Goal: Task Accomplishment & Management: Complete application form

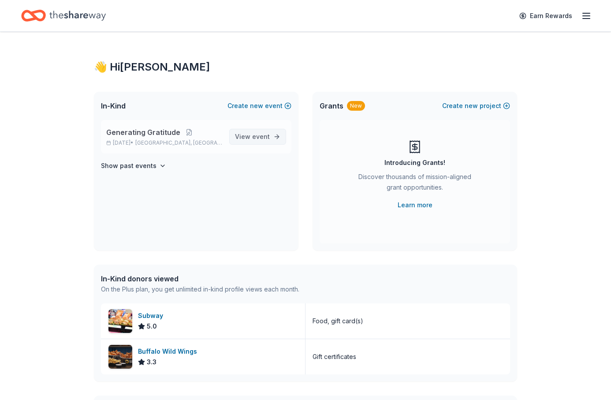
click at [263, 135] on span "event" at bounding box center [261, 136] width 18 height 7
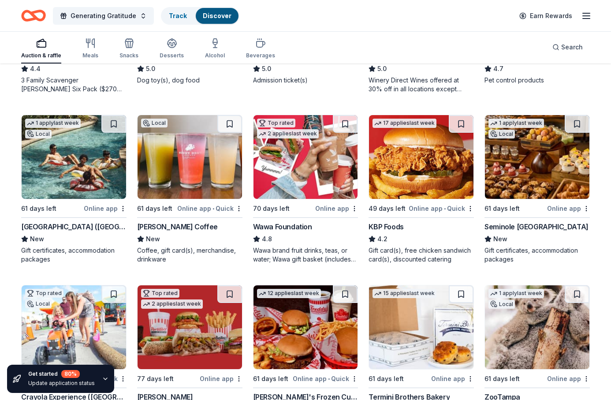
scroll to position [558, 0]
click at [523, 225] on div "Seminole Hard Rock Hotel & Casino Hollywood" at bounding box center [536, 226] width 104 height 11
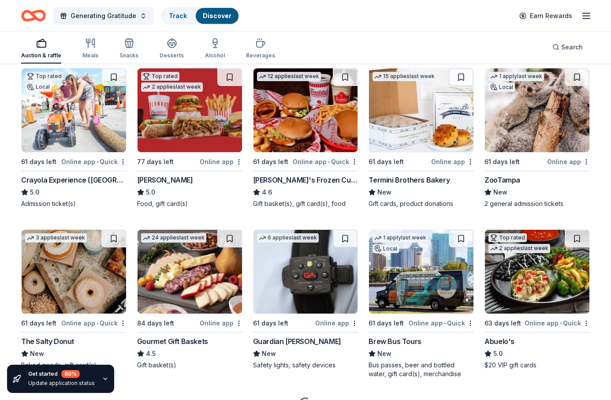
scroll to position [777, 0]
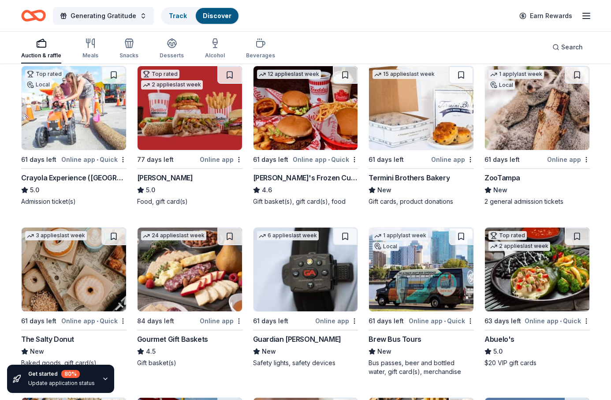
click at [297, 339] on div "Guardian Angel Device" at bounding box center [297, 338] width 88 height 11
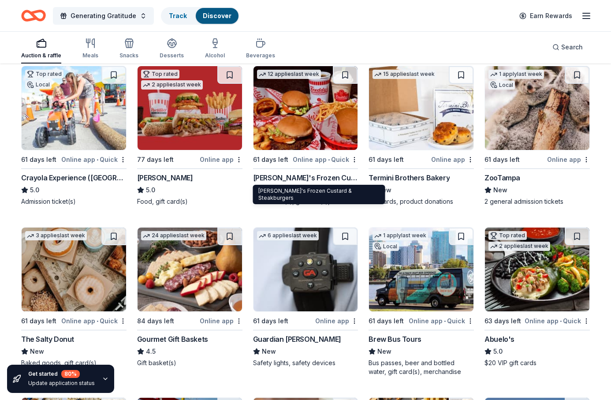
click at [294, 177] on div "Freddy's Frozen Custard & Steakburgers" at bounding box center [305, 177] width 105 height 11
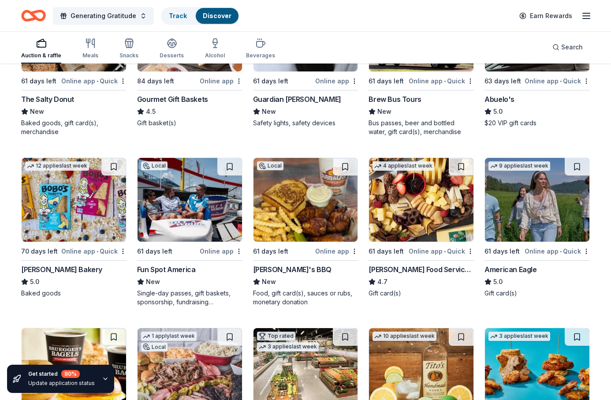
scroll to position [1016, 0]
click at [169, 268] on div "Fun Spot America" at bounding box center [166, 269] width 59 height 11
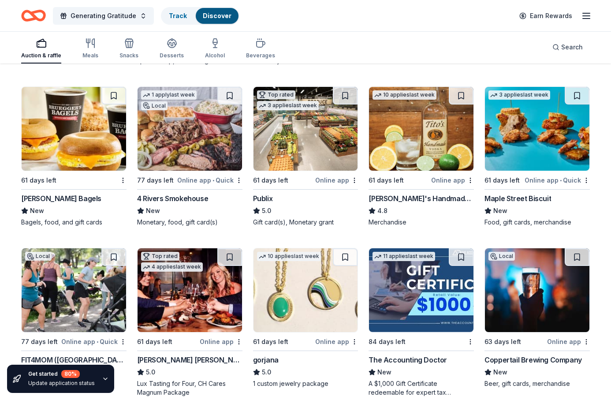
scroll to position [1252, 0]
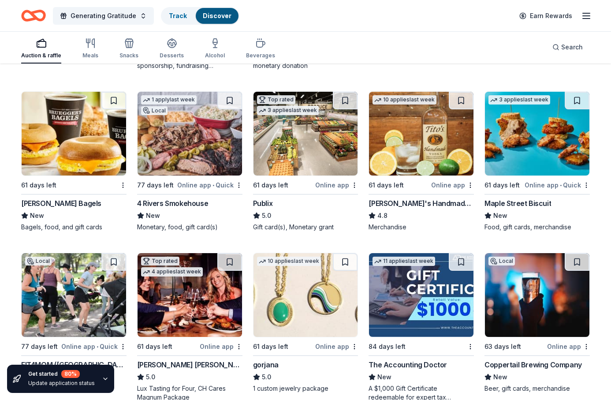
click at [513, 203] on div "Maple Street Biscuit" at bounding box center [517, 203] width 67 height 11
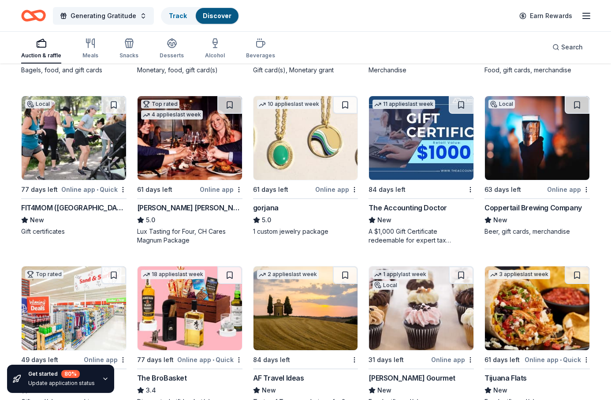
scroll to position [1410, 0]
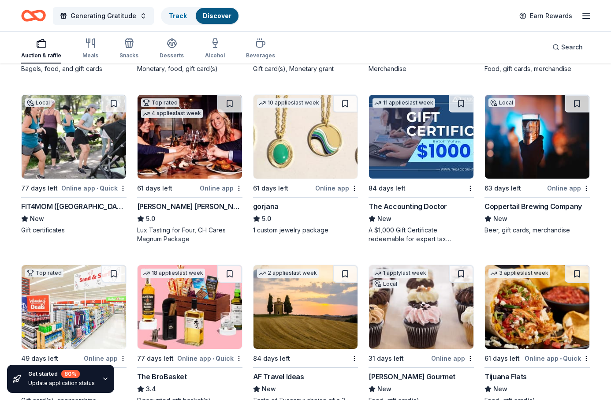
click at [533, 209] on div "Coppertail Brewing Company" at bounding box center [532, 206] width 97 height 11
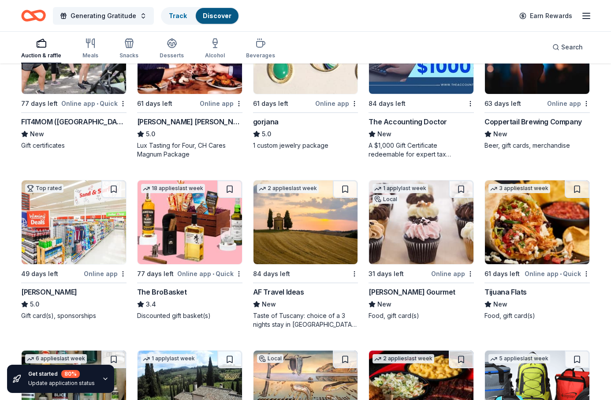
scroll to position [1495, 0]
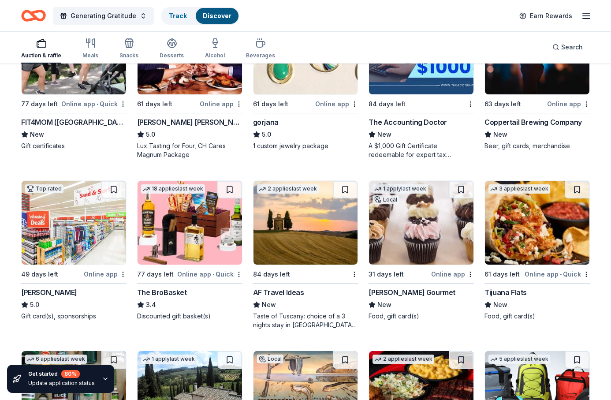
click at [49, 292] on div "[PERSON_NAME]" at bounding box center [49, 292] width 56 height 11
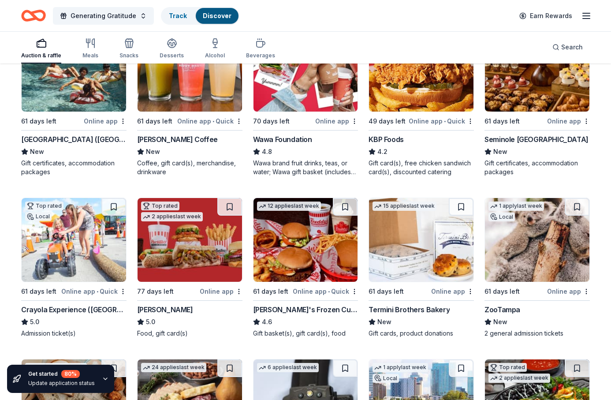
scroll to position [646, 0]
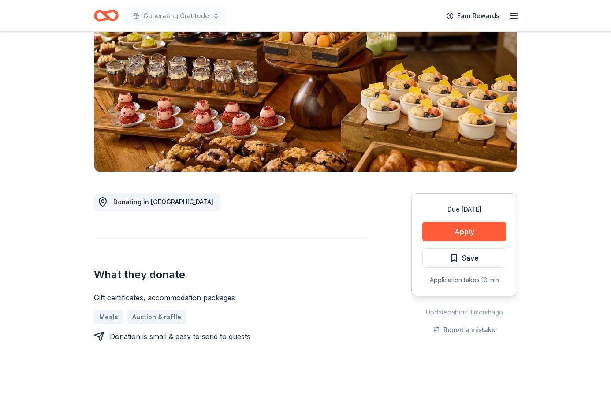
scroll to position [95, 0]
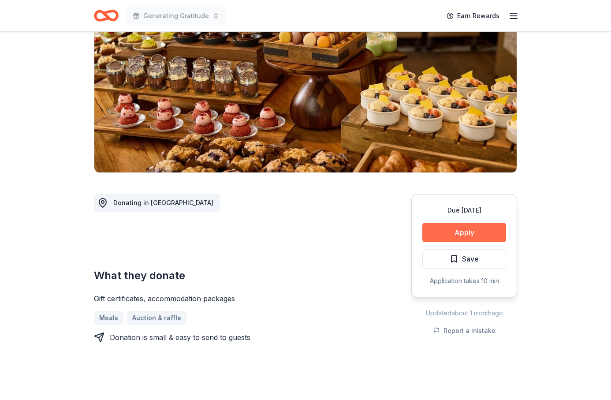
click at [443, 232] on button "Apply" at bounding box center [464, 231] width 84 height 19
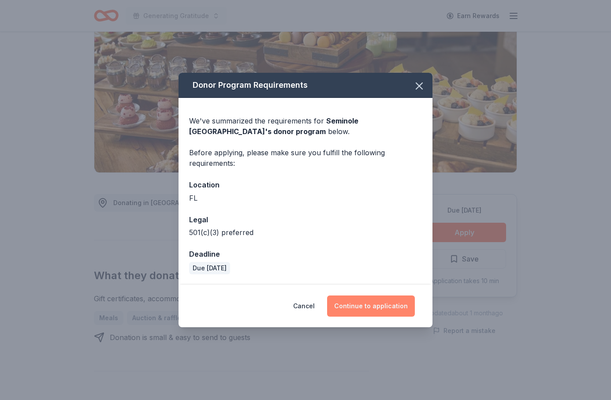
click at [358, 306] on button "Continue to application" at bounding box center [371, 305] width 88 height 21
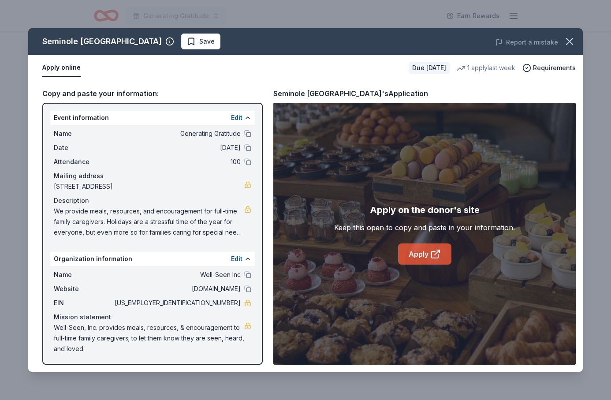
click at [430, 254] on icon at bounding box center [435, 253] width 11 height 11
click at [569, 40] on icon "button" at bounding box center [569, 41] width 12 height 12
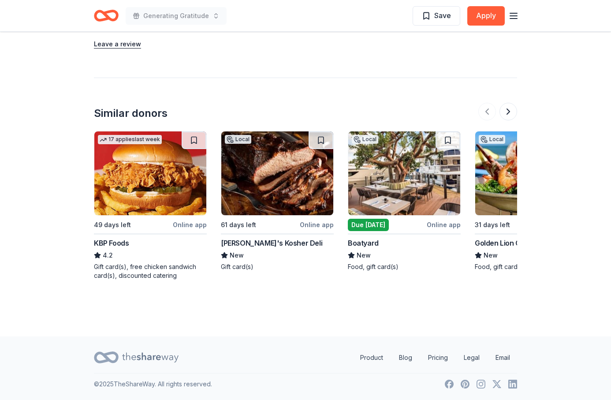
scroll to position [719, 0]
click at [367, 244] on div "Boatyard" at bounding box center [363, 242] width 31 height 11
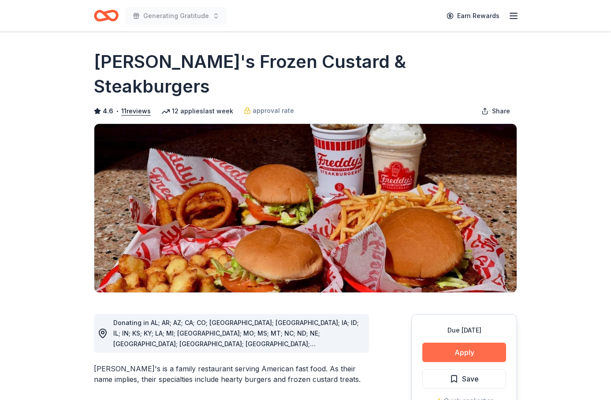
click at [463, 342] on button "Apply" at bounding box center [464, 351] width 84 height 19
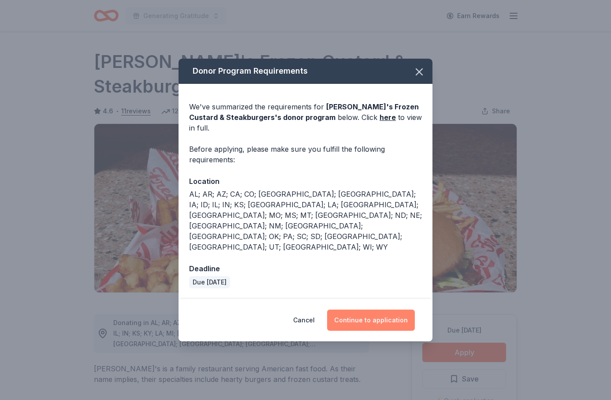
click at [388, 309] on button "Continue to application" at bounding box center [371, 319] width 88 height 21
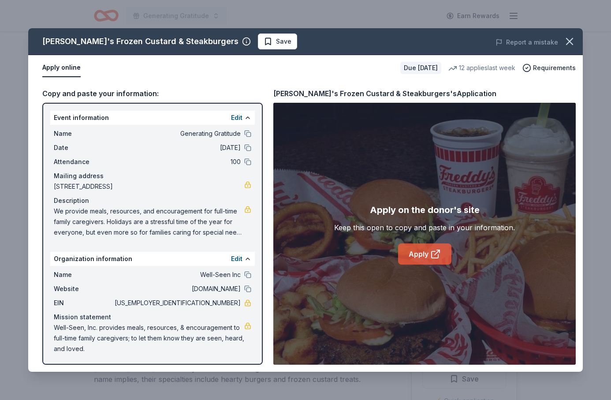
click at [422, 259] on link "Apply" at bounding box center [424, 253] width 53 height 21
click at [569, 40] on icon "button" at bounding box center [569, 41] width 12 height 12
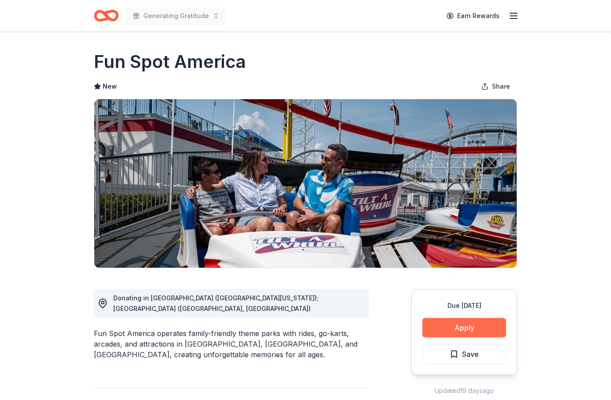
click at [452, 329] on button "Apply" at bounding box center [464, 327] width 84 height 19
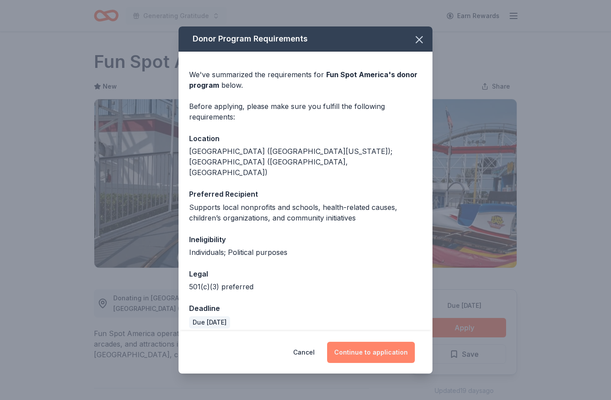
click at [363, 344] on button "Continue to application" at bounding box center [371, 351] width 88 height 21
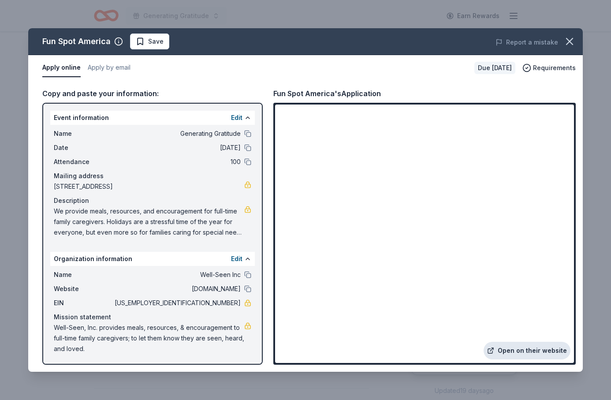
click at [524, 352] on link "Open on their website" at bounding box center [526, 350] width 87 height 18
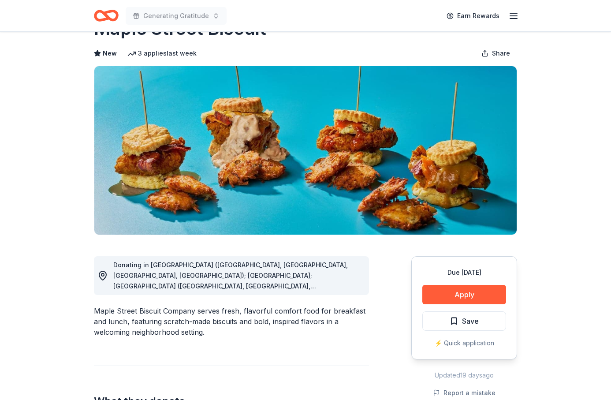
scroll to position [34, 0]
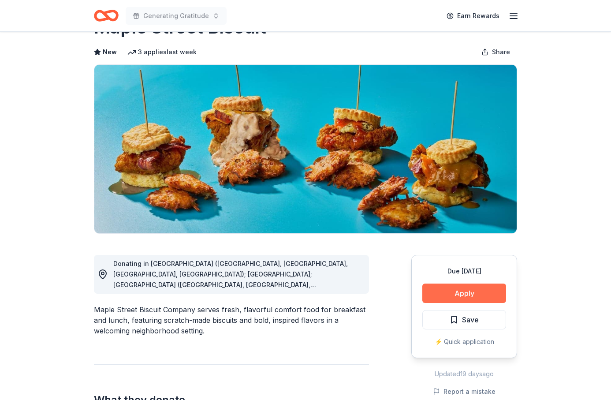
click at [447, 294] on button "Apply" at bounding box center [464, 292] width 84 height 19
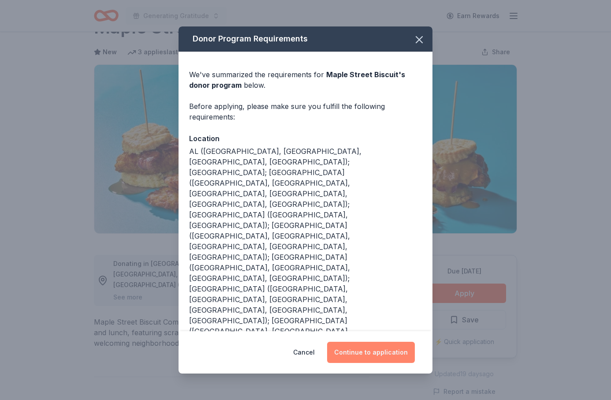
click at [380, 341] on button "Continue to application" at bounding box center [371, 351] width 88 height 21
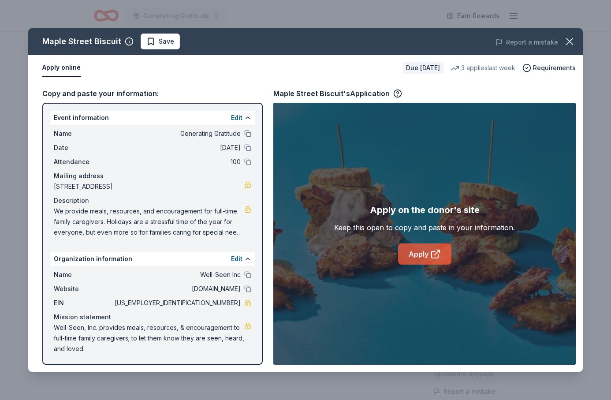
click at [433, 254] on icon at bounding box center [435, 253] width 11 height 11
click at [424, 254] on link "Apply" at bounding box center [424, 253] width 53 height 21
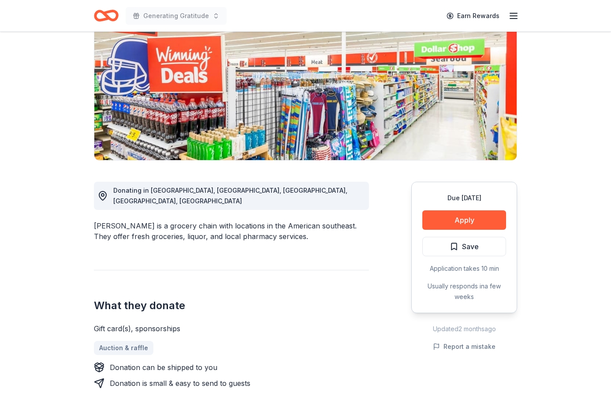
scroll to position [108, 0]
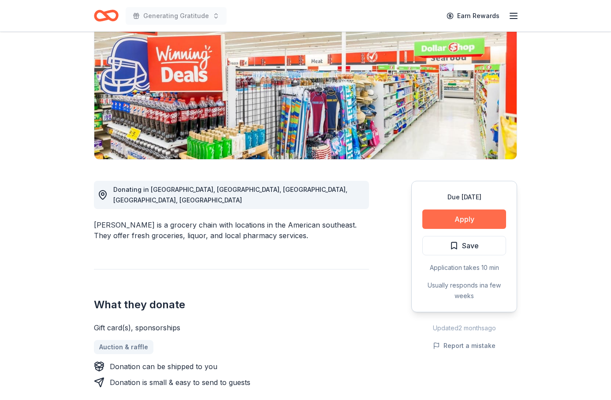
click at [464, 218] on button "Apply" at bounding box center [464, 218] width 84 height 19
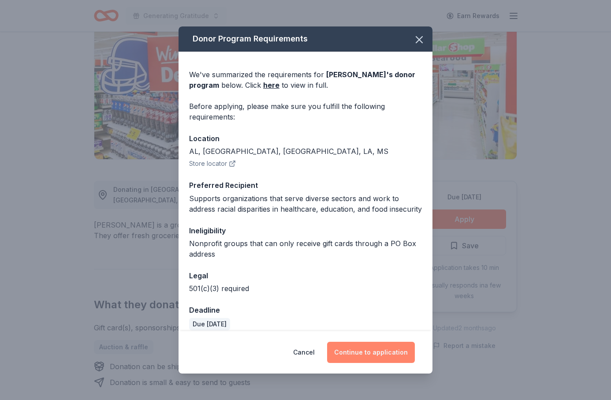
click at [359, 359] on button "Continue to application" at bounding box center [371, 351] width 88 height 21
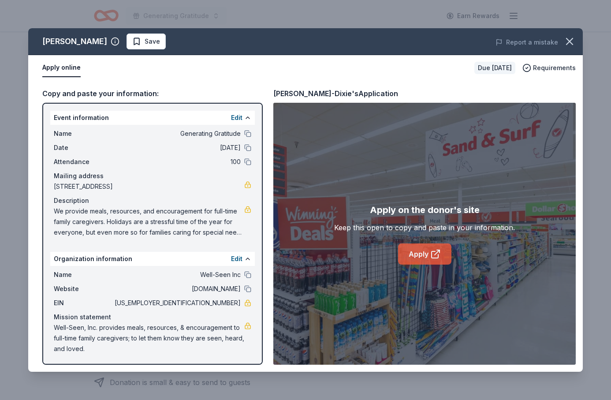
click at [418, 255] on link "Apply" at bounding box center [424, 253] width 53 height 21
click at [433, 254] on icon at bounding box center [435, 253] width 11 height 11
